Goal: Obtain resource: Obtain resource

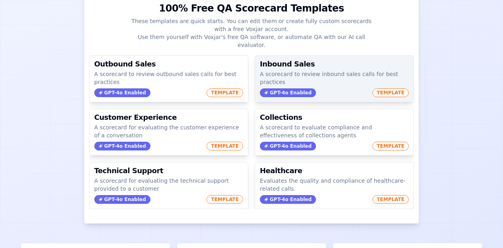
scroll to position [64, 0]
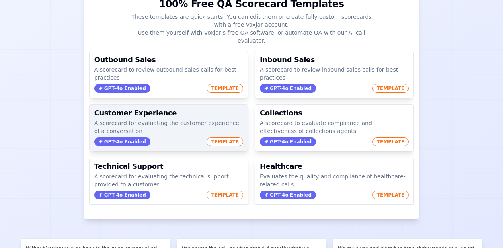
click at [217, 137] on span "TEMPLATE" at bounding box center [224, 141] width 37 height 9
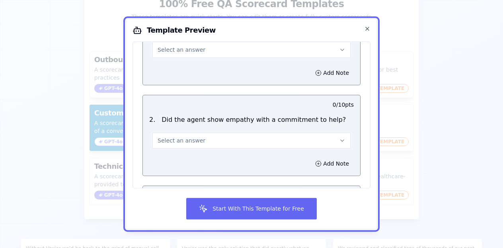
scroll to position [107, 0]
click at [185, 140] on span "Select an answer" at bounding box center [182, 140] width 48 height 8
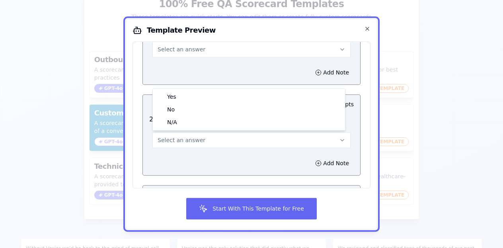
click at [184, 156] on div "Add Note" at bounding box center [251, 163] width 217 height 24
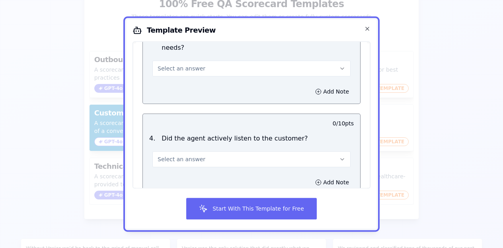
scroll to position [620, 0]
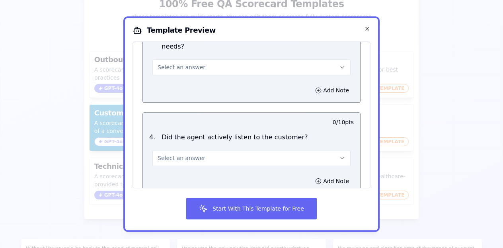
click at [363, 30] on h2 "Template Preview" at bounding box center [251, 30] width 238 height 10
click at [367, 28] on icon "button" at bounding box center [367, 28] width 3 height 3
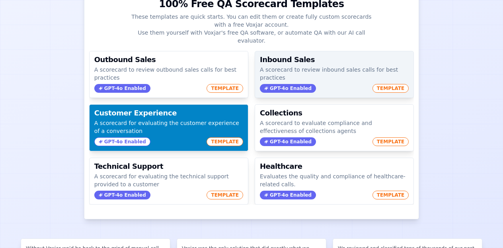
click at [372, 85] on div "Inbound Sales A scorecard to review inbound sales calls for best practices GPT-…" at bounding box center [334, 74] width 158 height 46
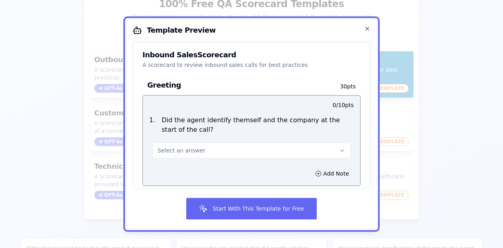
click at [339, 148] on icon "button" at bounding box center [342, 150] width 6 height 6
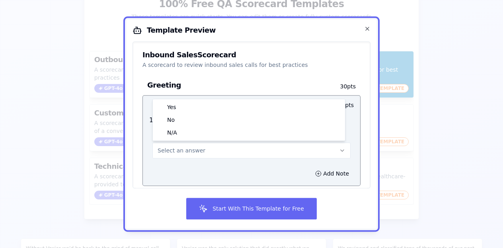
click at [339, 148] on icon "button" at bounding box center [342, 150] width 6 height 6
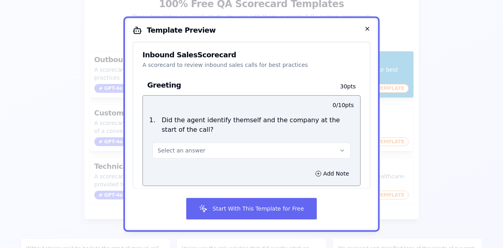
click at [366, 31] on h2 "Template Preview" at bounding box center [251, 30] width 238 height 10
click at [367, 28] on icon "button" at bounding box center [367, 28] width 3 height 3
